Goal: Check status: Check status

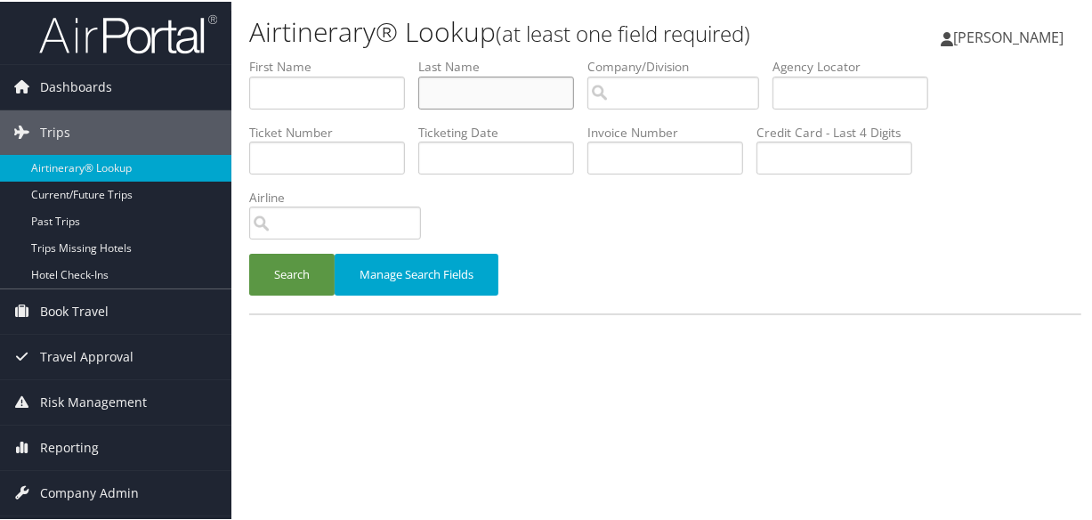
click at [499, 89] on input "text" at bounding box center [496, 91] width 156 height 33
type input "[PERSON_NAME]"
click at [249, 252] on button "Search" at bounding box center [291, 273] width 85 height 42
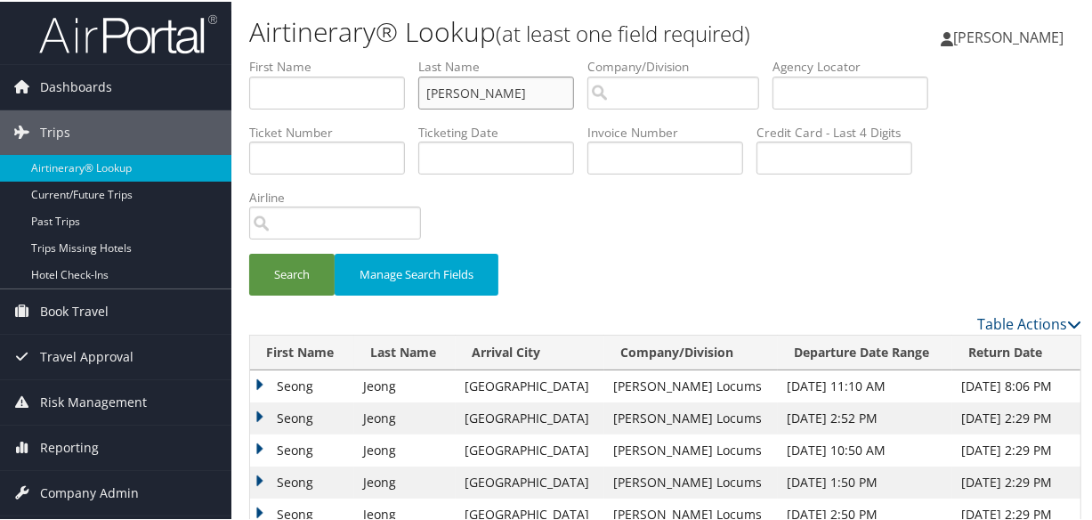
scroll to position [71, 0]
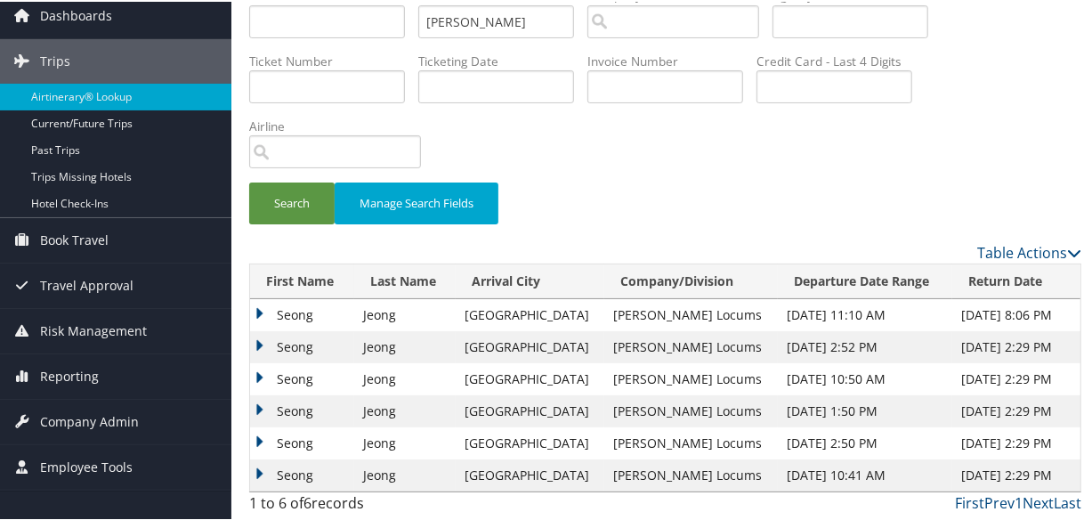
click at [255, 303] on td "Seong" at bounding box center [302, 313] width 104 height 32
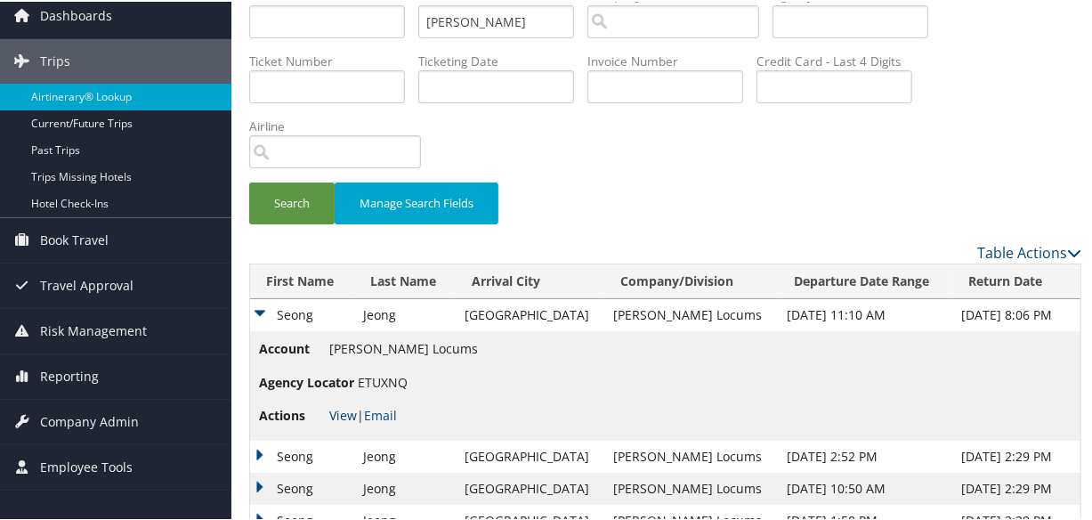
click at [346, 412] on link "View" at bounding box center [343, 413] width 28 height 17
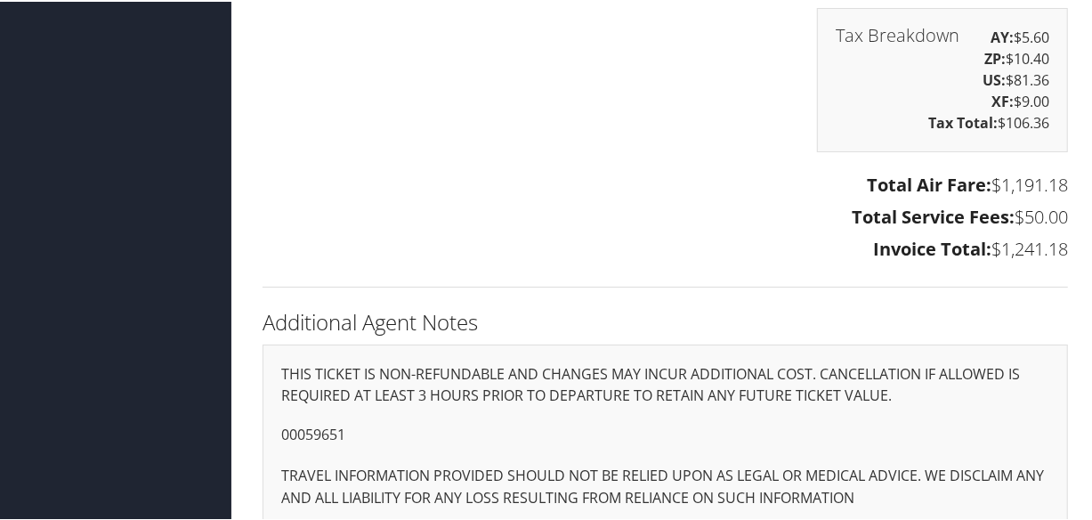
scroll to position [4051, 0]
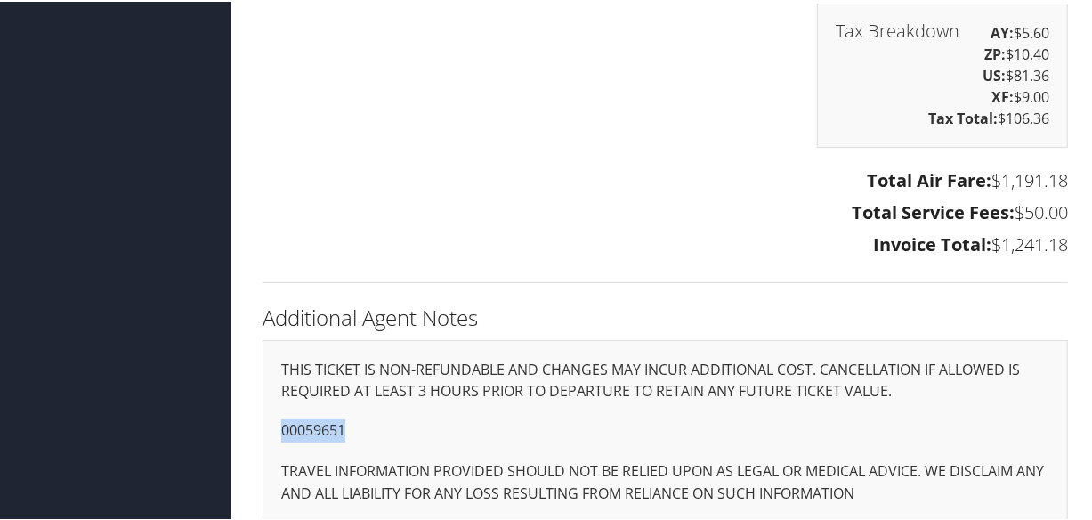
drag, startPoint x: 360, startPoint y: 403, endPoint x: 264, endPoint y: 405, distance: 96.2
click at [264, 405] on div "THIS TICKET IS NON-REFUNDABLE AND CHANGES MAY INCUR ADDITIONAL COST. CANCELLATI…" at bounding box center [666, 430] width 806 height 184
copy p "00059651"
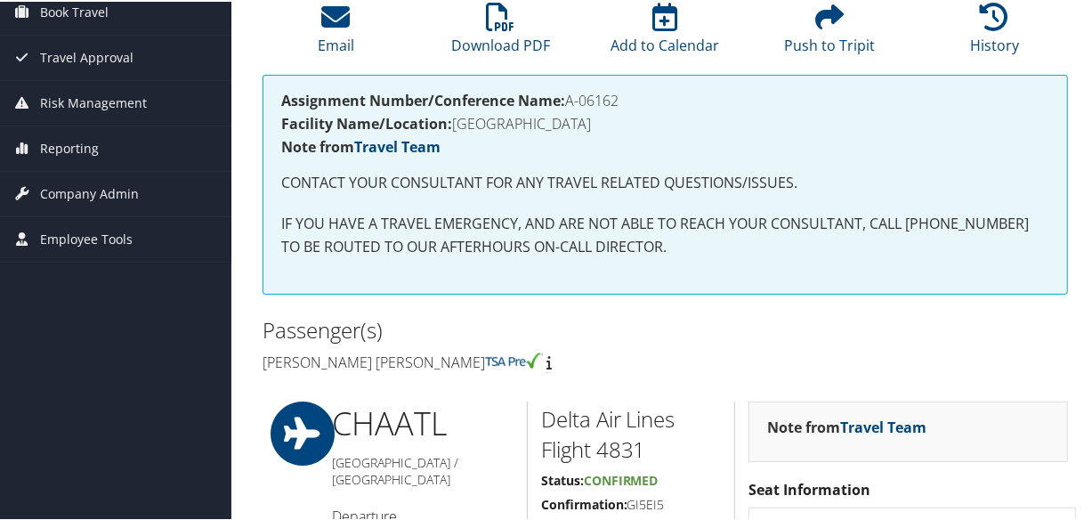
scroll to position [0, 0]
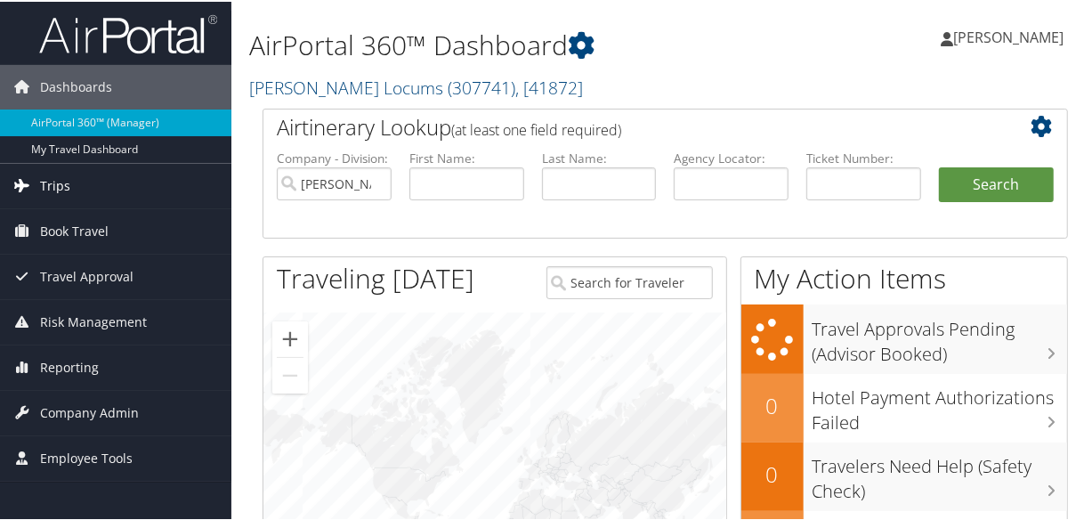
click at [68, 178] on span "Trips" at bounding box center [55, 184] width 30 height 45
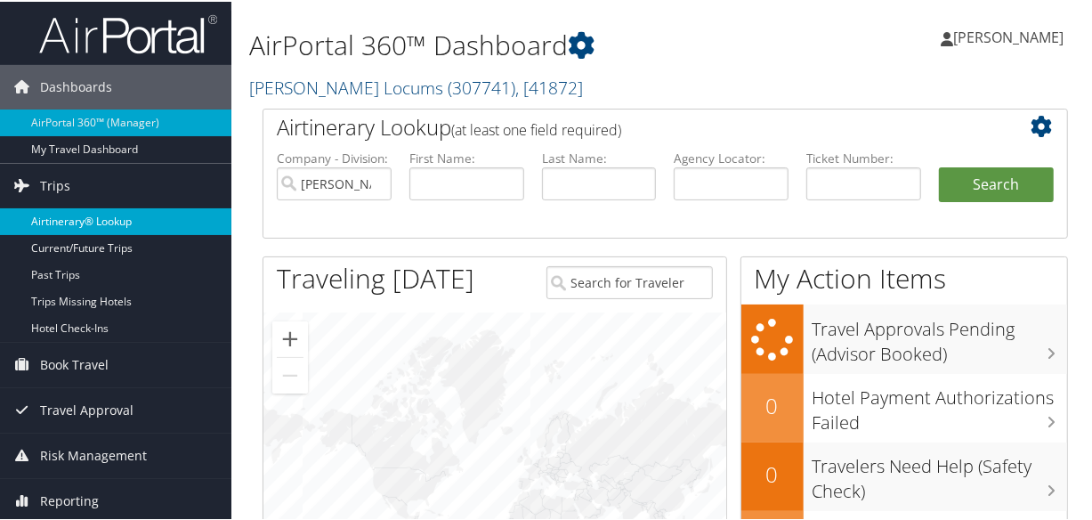
click at [101, 214] on link "Airtinerary® Lookup" at bounding box center [115, 220] width 231 height 27
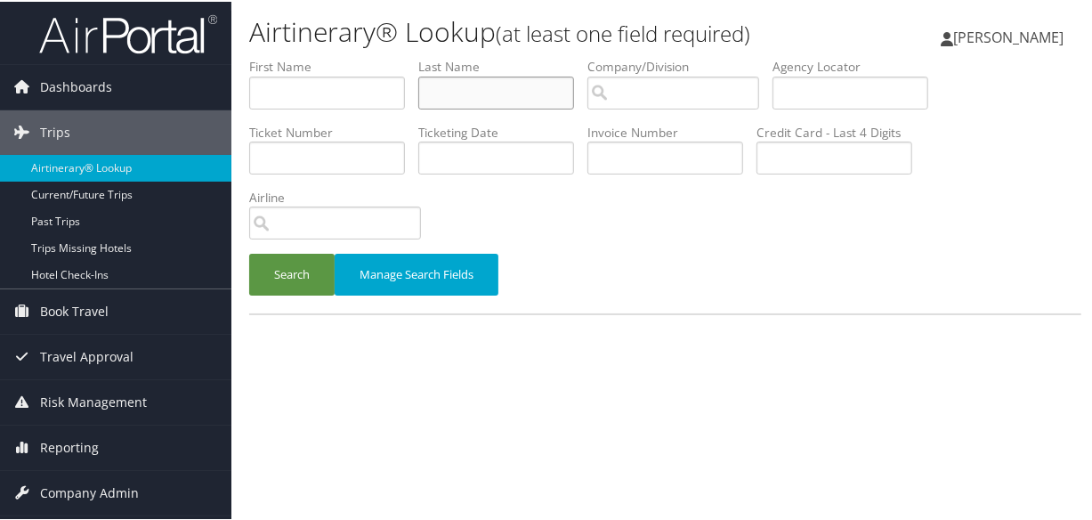
click at [472, 93] on input "text" at bounding box center [496, 91] width 156 height 33
type input "howell"
click at [249, 252] on button "Search" at bounding box center [291, 273] width 85 height 42
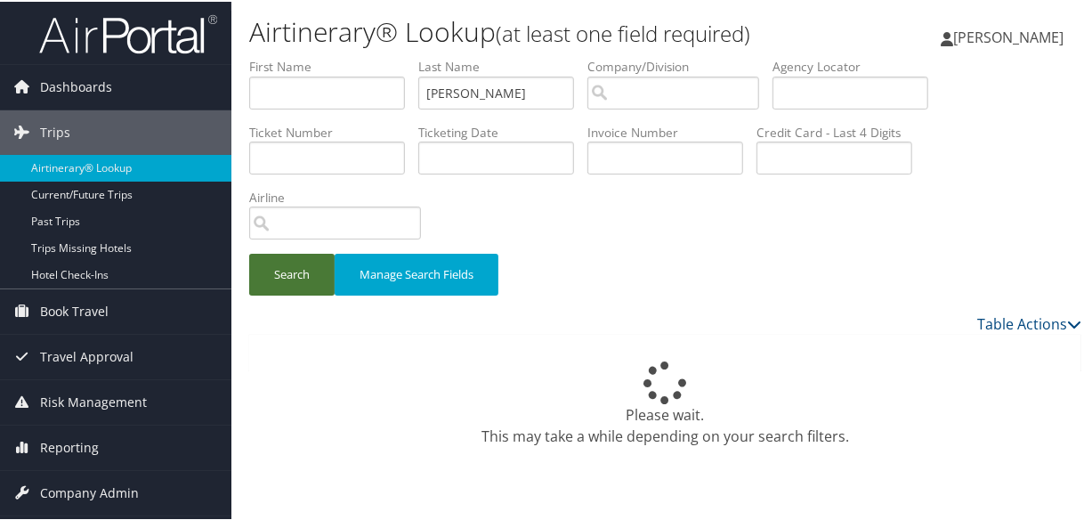
click at [303, 266] on button "Search" at bounding box center [291, 273] width 85 height 42
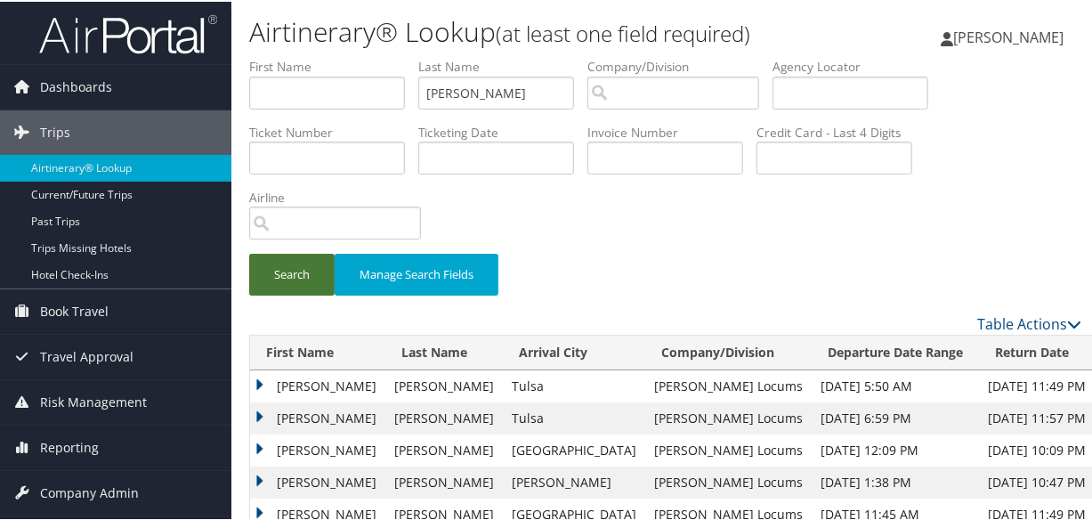
scroll to position [242, 0]
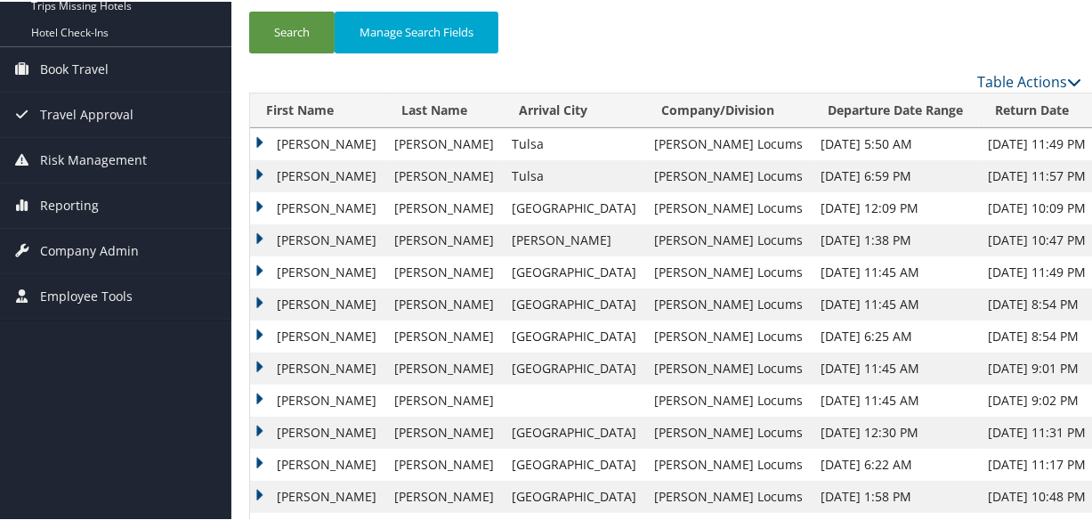
click at [261, 138] on td "Brian" at bounding box center [317, 142] width 135 height 32
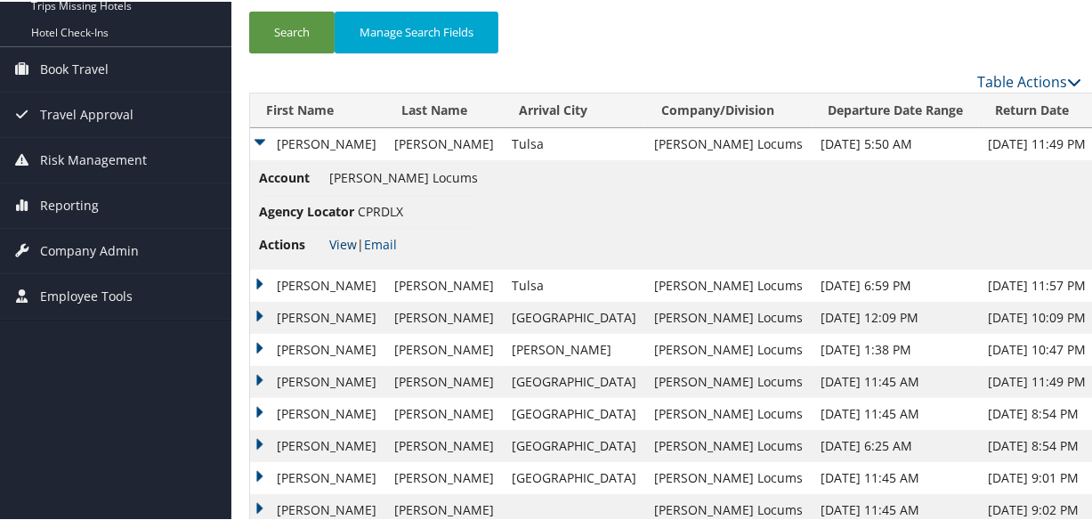
click at [345, 241] on link "View" at bounding box center [343, 242] width 28 height 17
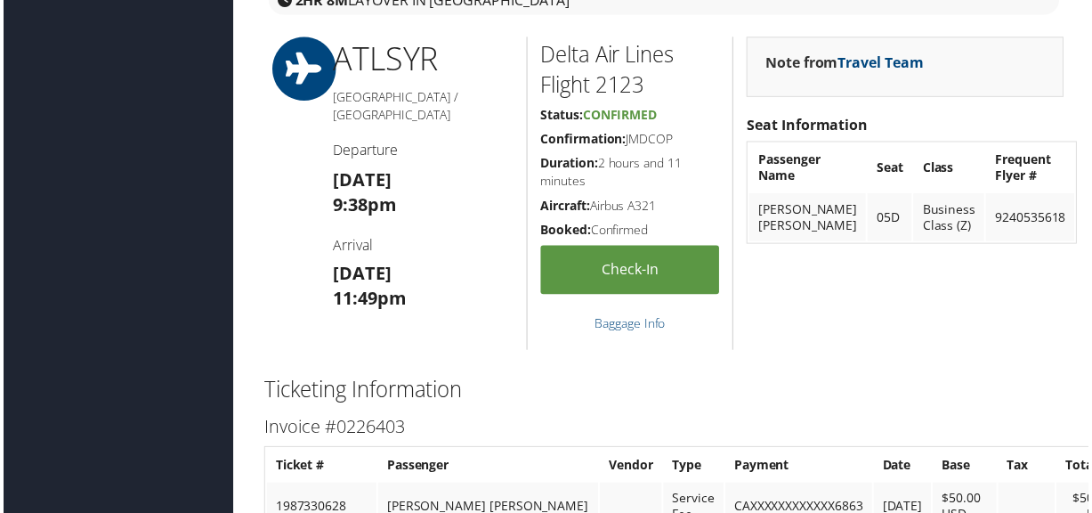
scroll to position [2626, 0]
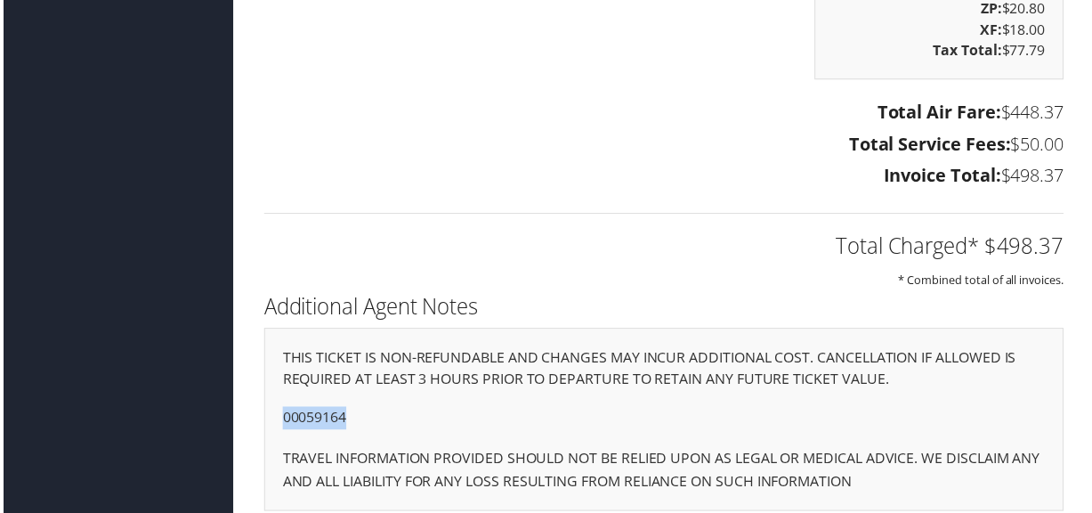
drag, startPoint x: 357, startPoint y: 403, endPoint x: 269, endPoint y: 393, distance: 88.8
click at [269, 393] on div "THIS TICKET IS NON-REFUNDABLE AND CHANGES MAY INCUR ADDITIONAL COST. CANCELLATI…" at bounding box center [666, 422] width 806 height 184
copy p "00059164"
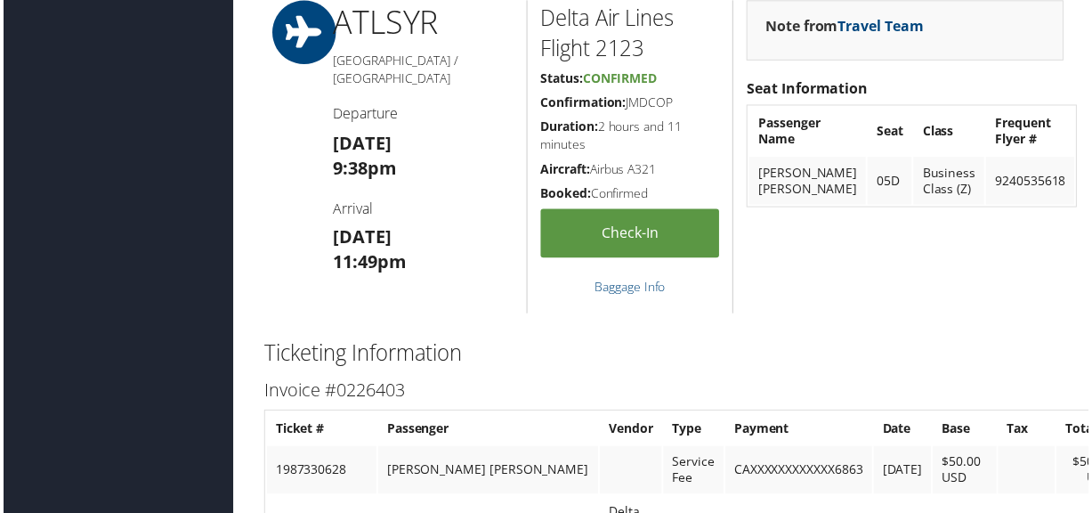
scroll to position [2384, 0]
